Goal: Information Seeking & Learning: Find specific page/section

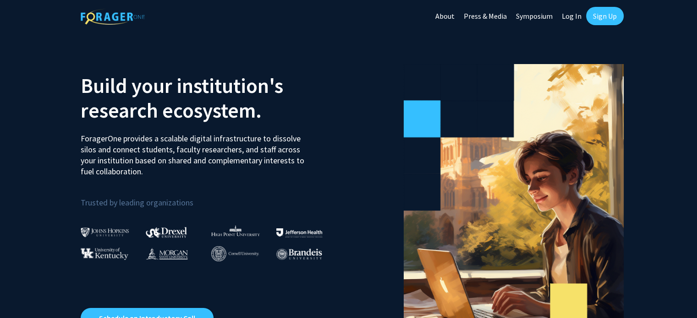
click at [567, 16] on link "Log In" at bounding box center [571, 16] width 29 height 32
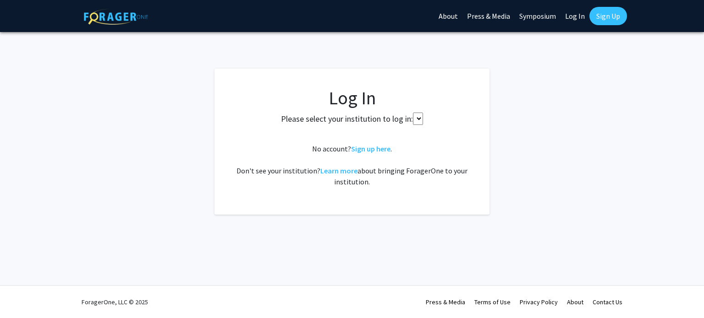
select select
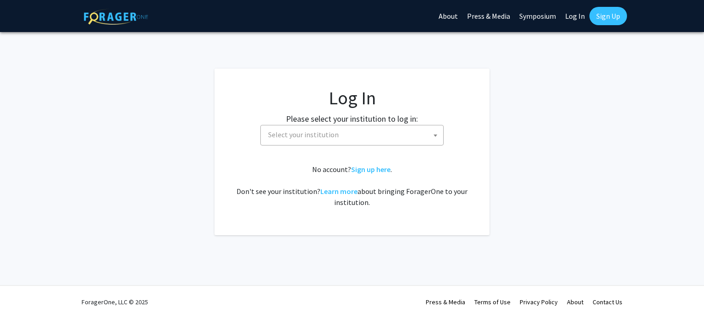
click at [398, 130] on span "Select your institution" at bounding box center [353, 135] width 179 height 19
type input "coll"
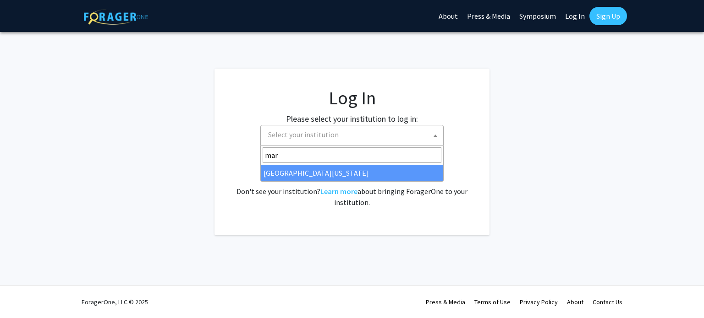
type input "mar"
select select "31"
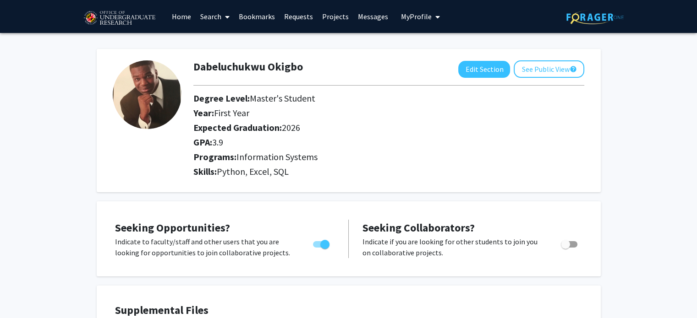
click at [304, 17] on link "Requests" at bounding box center [299, 16] width 38 height 32
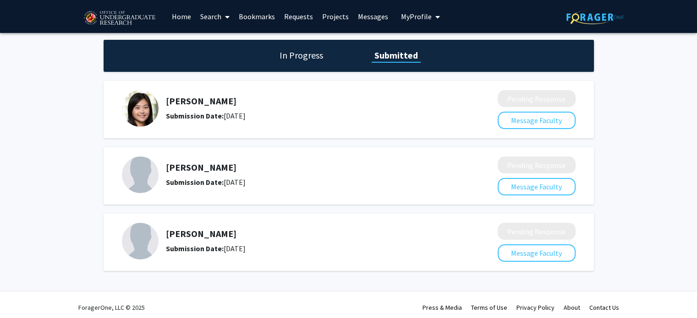
click at [302, 15] on link "Requests" at bounding box center [299, 16] width 38 height 32
click at [192, 20] on link "Home" at bounding box center [181, 16] width 28 height 32
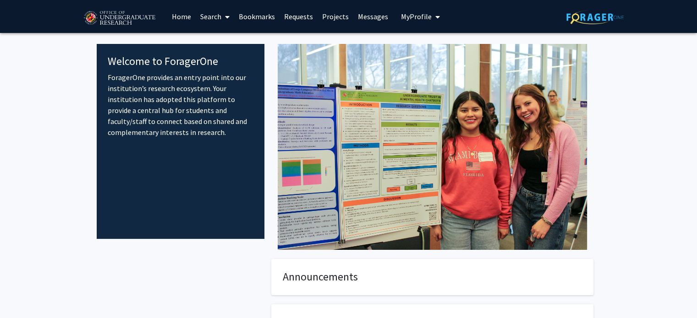
click at [209, 20] on link "Search" at bounding box center [215, 16] width 38 height 32
click at [228, 44] on span "Faculty/Staff" at bounding box center [229, 42] width 67 height 18
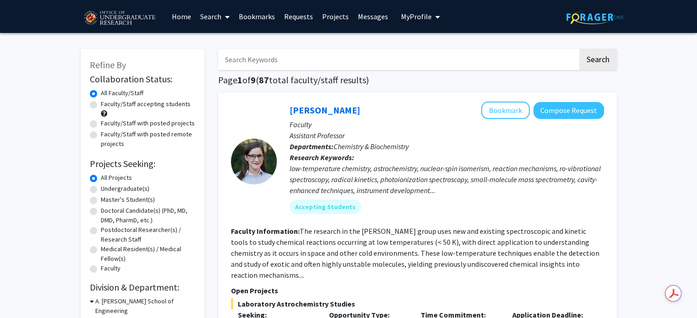
click at [139, 198] on label "Master's Student(s)" at bounding box center [128, 200] width 54 height 10
click at [107, 198] on input "Master's Student(s)" at bounding box center [104, 198] width 6 height 6
radio input "true"
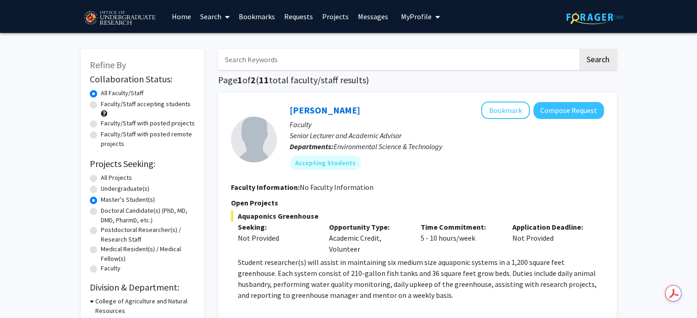
drag, startPoint x: 695, startPoint y: 33, endPoint x: 697, endPoint y: 45, distance: 12.6
click at [697, 45] on html "Skip navigation Home Search Bookmarks Requests Projects Messages My Profile Dab…" at bounding box center [348, 159] width 697 height 318
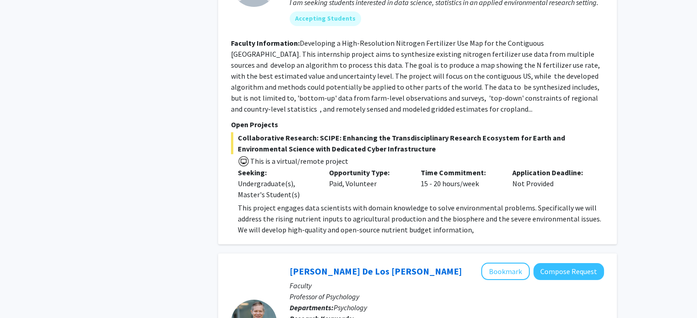
scroll to position [203, 0]
